Goal: Task Accomplishment & Management: Complete application form

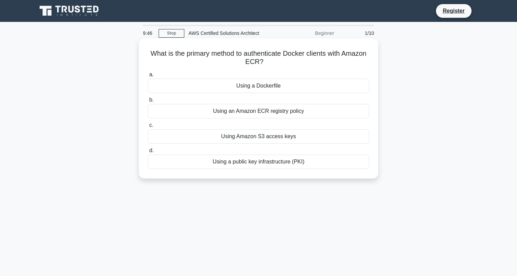
click at [209, 117] on div "Using an Amazon ECR registry policy" at bounding box center [258, 111] width 221 height 14
click at [148, 102] on input "b. Using an Amazon ECR registry policy" at bounding box center [148, 100] width 0 height 4
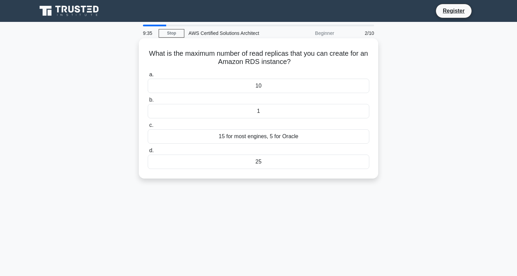
click at [234, 81] on div "10" at bounding box center [258, 86] width 221 height 14
click at [148, 77] on input "a. 10" at bounding box center [148, 74] width 0 height 4
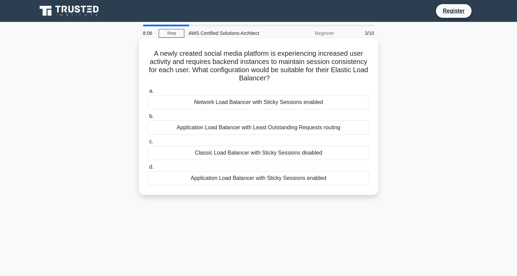
click at [233, 179] on div "Application Load Balancer with Sticky Sessions enabled" at bounding box center [258, 178] width 221 height 14
click at [148, 169] on input "d. Application Load Balancer with Sticky Sessions enabled" at bounding box center [148, 167] width 0 height 4
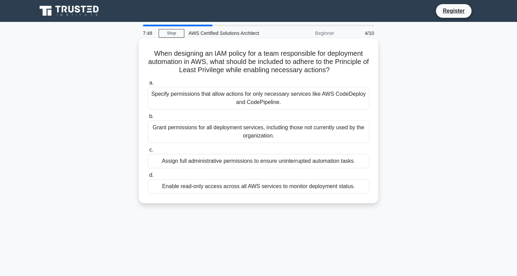
click at [232, 105] on div "Specify permissions that allow actions for only necessary services like AWS Cod…" at bounding box center [258, 98] width 221 height 23
click at [148, 85] on input "a. Specify permissions that allow actions for only necessary services like AWS …" at bounding box center [148, 83] width 0 height 4
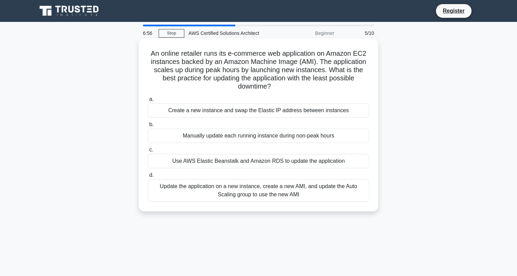
click at [245, 158] on div "Use AWS Elastic Beanstalk and Amazon RDS to update the application" at bounding box center [258, 161] width 221 height 14
click at [148, 152] on input "c. Use AWS Elastic Beanstalk and Amazon RDS to update the application" at bounding box center [148, 150] width 0 height 4
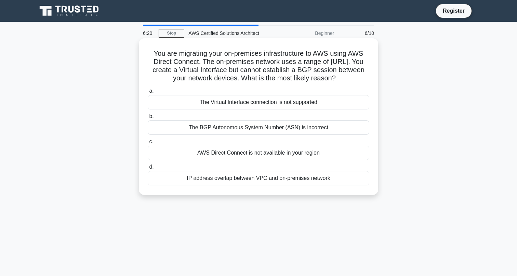
drag, startPoint x: 200, startPoint y: 179, endPoint x: 205, endPoint y: 167, distance: 13.0
click at [205, 167] on label "d. IP address overlap between VPC and on-premises network" at bounding box center [258, 174] width 221 height 23
click at [148, 167] on input "d. IP address overlap between VPC and on-premises network" at bounding box center [148, 167] width 0 height 4
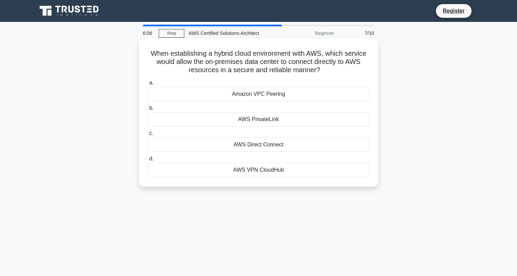
click at [175, 146] on div "AWS Direct Connect" at bounding box center [258, 144] width 221 height 14
click at [148, 136] on input "c. AWS Direct Connect" at bounding box center [148, 133] width 0 height 4
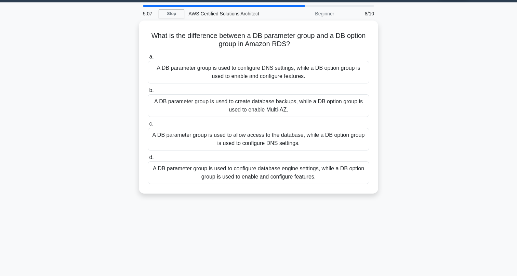
scroll to position [23, 0]
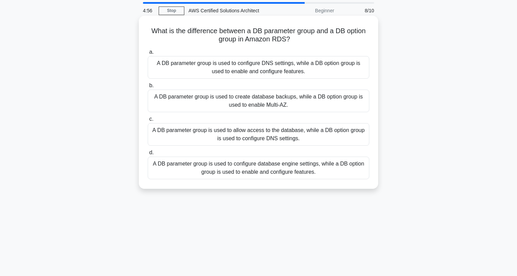
click at [217, 177] on div "A DB parameter group is used to configure database engine settings, while a DB …" at bounding box center [258, 168] width 221 height 23
click at [148, 155] on input "d. A DB parameter group is used to configure database engine settings, while a …" at bounding box center [148, 152] width 0 height 4
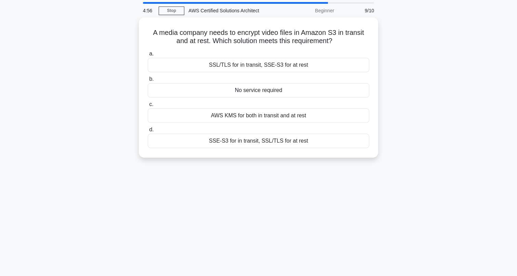
scroll to position [0, 0]
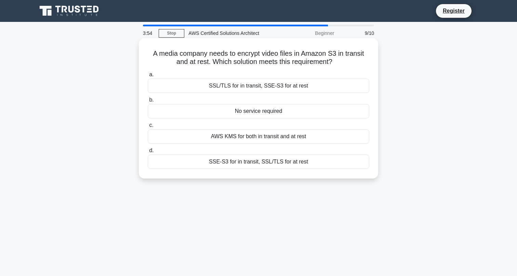
click at [220, 109] on div "No service required" at bounding box center [258, 111] width 221 height 14
click at [148, 102] on input "b. No service required" at bounding box center [148, 100] width 0 height 4
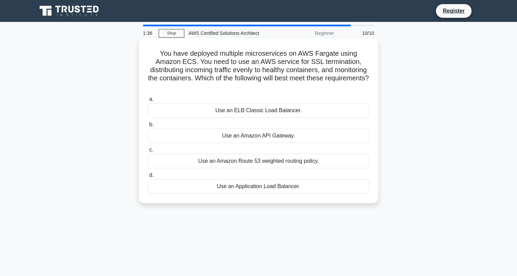
click at [280, 179] on div "Use an Application Load Balancer." at bounding box center [258, 186] width 221 height 14
click at [148, 177] on input "d. Use an Application Load Balancer." at bounding box center [148, 175] width 0 height 4
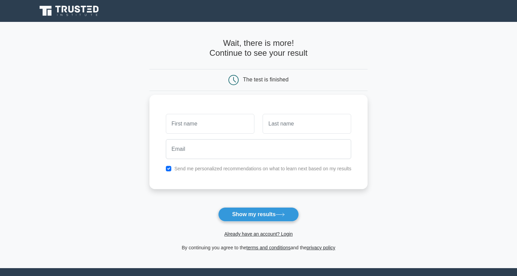
click at [219, 125] on input "text" at bounding box center [210, 124] width 89 height 20
type input "shaquille"
type input "[PERSON_NAME]"
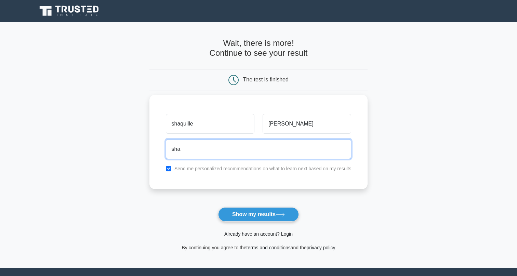
type input "[EMAIL_ADDRESS][DOMAIN_NAME]"
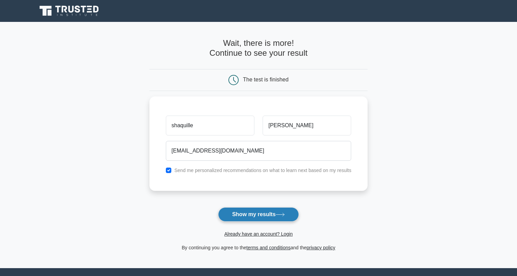
click at [273, 215] on button "Show my results" at bounding box center [258, 214] width 81 height 14
